Goal: Information Seeking & Learning: Find specific fact

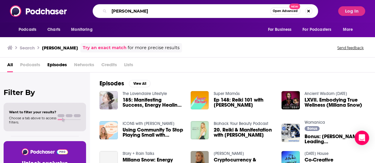
click at [142, 13] on input "[PERSON_NAME]" at bounding box center [189, 11] width 161 height 10
paste input "bessel van der kolk"
click at [259, 11] on input "bessel van der kolk" at bounding box center [189, 11] width 161 height 10
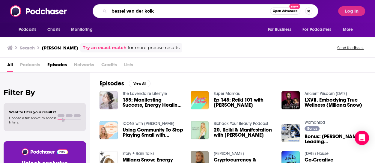
type input "bessel van der kolk"
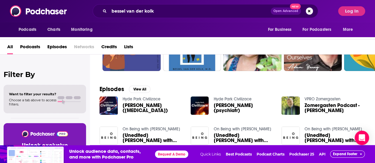
scroll to position [180, 0]
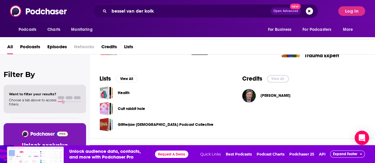
click at [284, 79] on button "View All" at bounding box center [278, 78] width 22 height 7
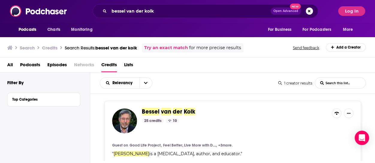
scroll to position [50, 0]
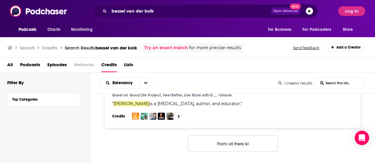
click at [194, 116] on section at bounding box center [181, 116] width 99 height 7
click at [180, 115] on icon at bounding box center [178, 117] width 2 height 4
